Goal: Information Seeking & Learning: Learn about a topic

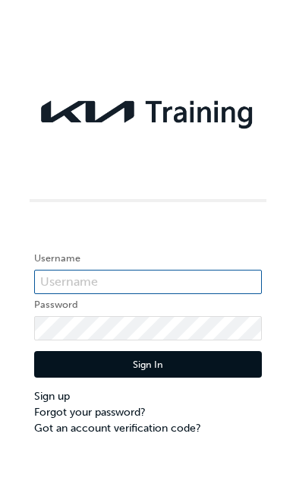
click at [159, 276] on input "text" at bounding box center [148, 282] width 228 height 24
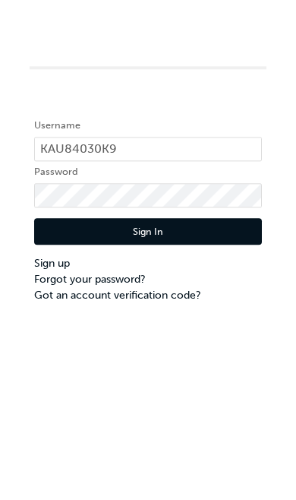
click at [148, 351] on button "Sign In" at bounding box center [148, 364] width 228 height 27
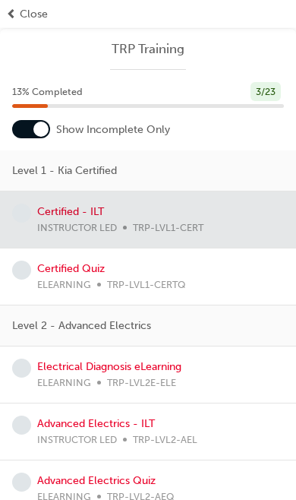
scroll to position [705, 0]
click at [166, 238] on div at bounding box center [148, 219] width 296 height 56
click at [18, 21] on div "Close" at bounding box center [148, 14] width 284 height 16
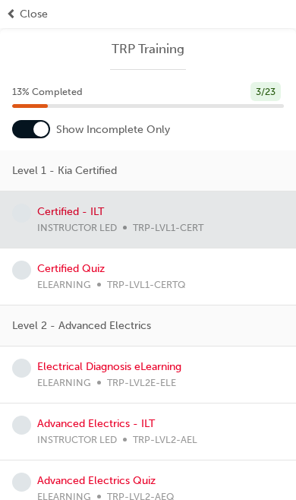
click at [16, 21] on span "prev-icon" at bounding box center [11, 14] width 11 height 16
click at [11, 17] on span "prev-icon" at bounding box center [11, 14] width 11 height 16
click at [21, 19] on span "Close" at bounding box center [34, 14] width 28 height 16
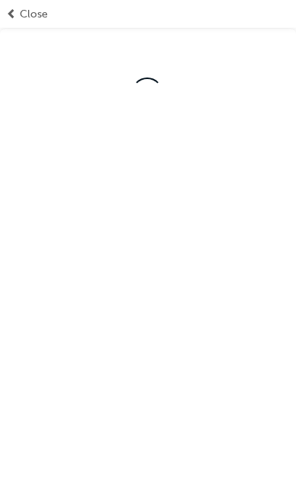
scroll to position [760, 0]
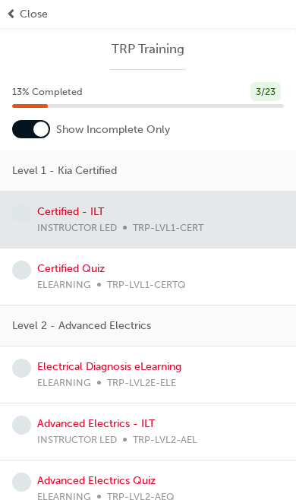
click at [16, 19] on span "prev-icon" at bounding box center [11, 14] width 11 height 16
click at [206, 276] on div "Certified Quiz ELEARNING TRP-LVL1-CERTQ" at bounding box center [148, 276] width 272 height 32
click at [207, 274] on div "Certified Quiz ELEARNING TRP-LVL1-CERTQ" at bounding box center [148, 276] width 272 height 32
click at [81, 295] on div "Certified Quiz ELEARNING TRP-LVL1-CERTQ" at bounding box center [148, 276] width 296 height 57
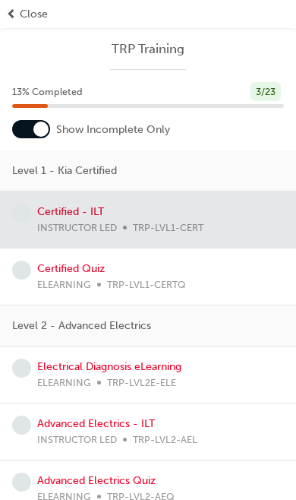
click at [81, 294] on div "Certified Quiz ELEARNING TRP-LVL1-CERTQ" at bounding box center [148, 276] width 296 height 57
click at [34, 273] on div "Certified Quiz ELEARNING TRP-LVL1-CERTQ" at bounding box center [148, 276] width 272 height 32
click at [87, 294] on div "Certified Quiz ELEARNING TRP-LVL1-CERTQ" at bounding box center [148, 276] width 296 height 57
click at [80, 273] on link "Certified Quiz" at bounding box center [71, 268] width 68 height 13
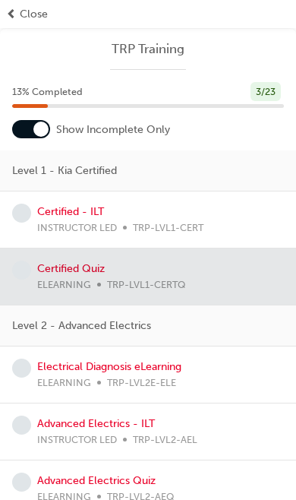
click at [89, 275] on div at bounding box center [148, 276] width 296 height 56
click at [200, 285] on div at bounding box center [148, 276] width 296 height 56
click at [120, 385] on span "TRP-LVL2E-ELE" at bounding box center [141, 382] width 69 height 16
click at [109, 369] on link "Electrical Diagnosis eLearning" at bounding box center [109, 366] width 144 height 13
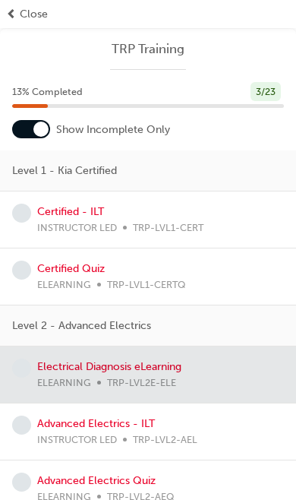
click at [16, 14] on span "prev-icon" at bounding box center [11, 14] width 11 height 16
click at [11, 11] on span "prev-icon" at bounding box center [11, 14] width 11 height 16
click at [13, 21] on span "prev-icon" at bounding box center [11, 14] width 11 height 16
click at [8, 20] on span "prev-icon" at bounding box center [11, 14] width 11 height 16
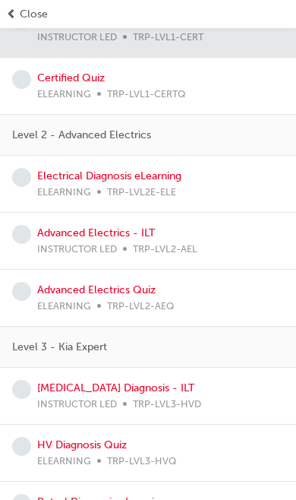
scroll to position [191, 0]
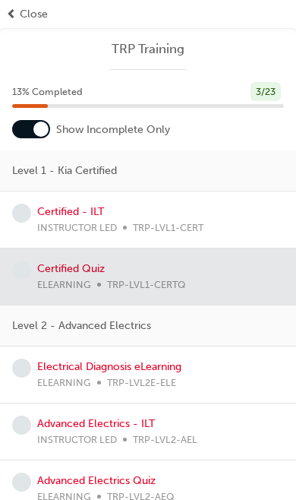
click at [292, 312] on div "Level 2 - Advanced Electrics" at bounding box center [148, 325] width 296 height 41
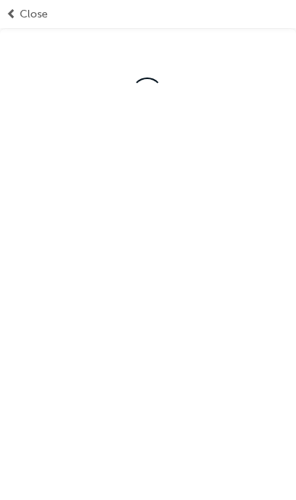
scroll to position [760, 0]
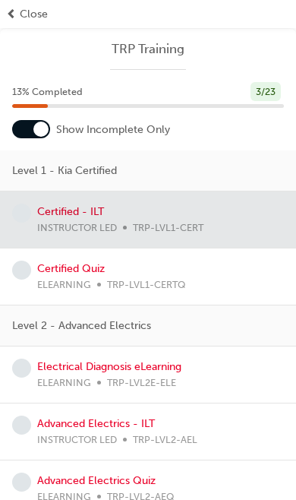
click at [23, 20] on span "Close" at bounding box center [34, 14] width 28 height 16
click at [26, 7] on span "Close" at bounding box center [34, 14] width 28 height 16
click at [36, 10] on span "Close" at bounding box center [34, 14] width 28 height 16
